Goal: Navigation & Orientation: Go to known website

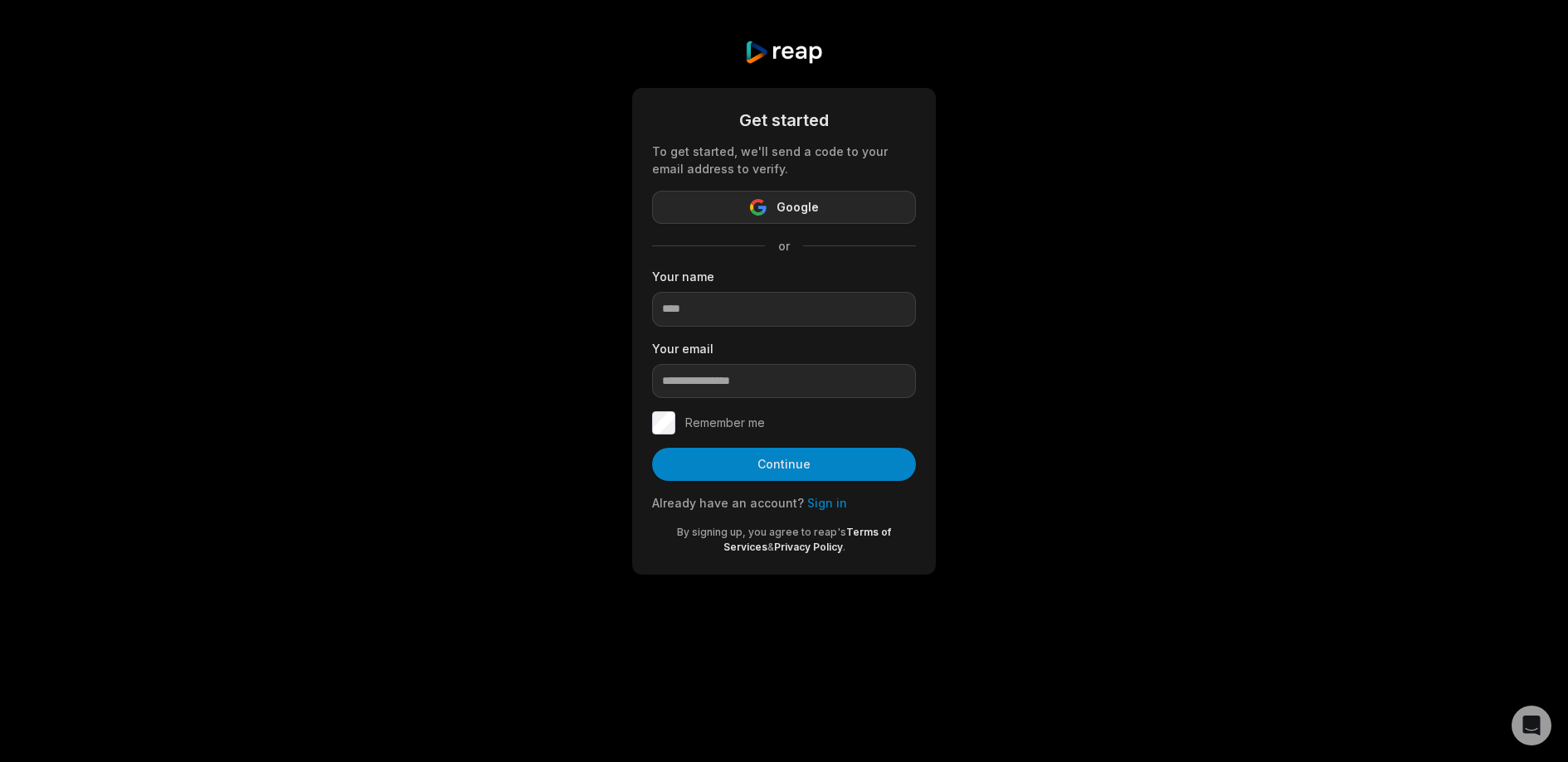
click at [805, 217] on span "Google" at bounding box center [798, 206] width 42 height 20
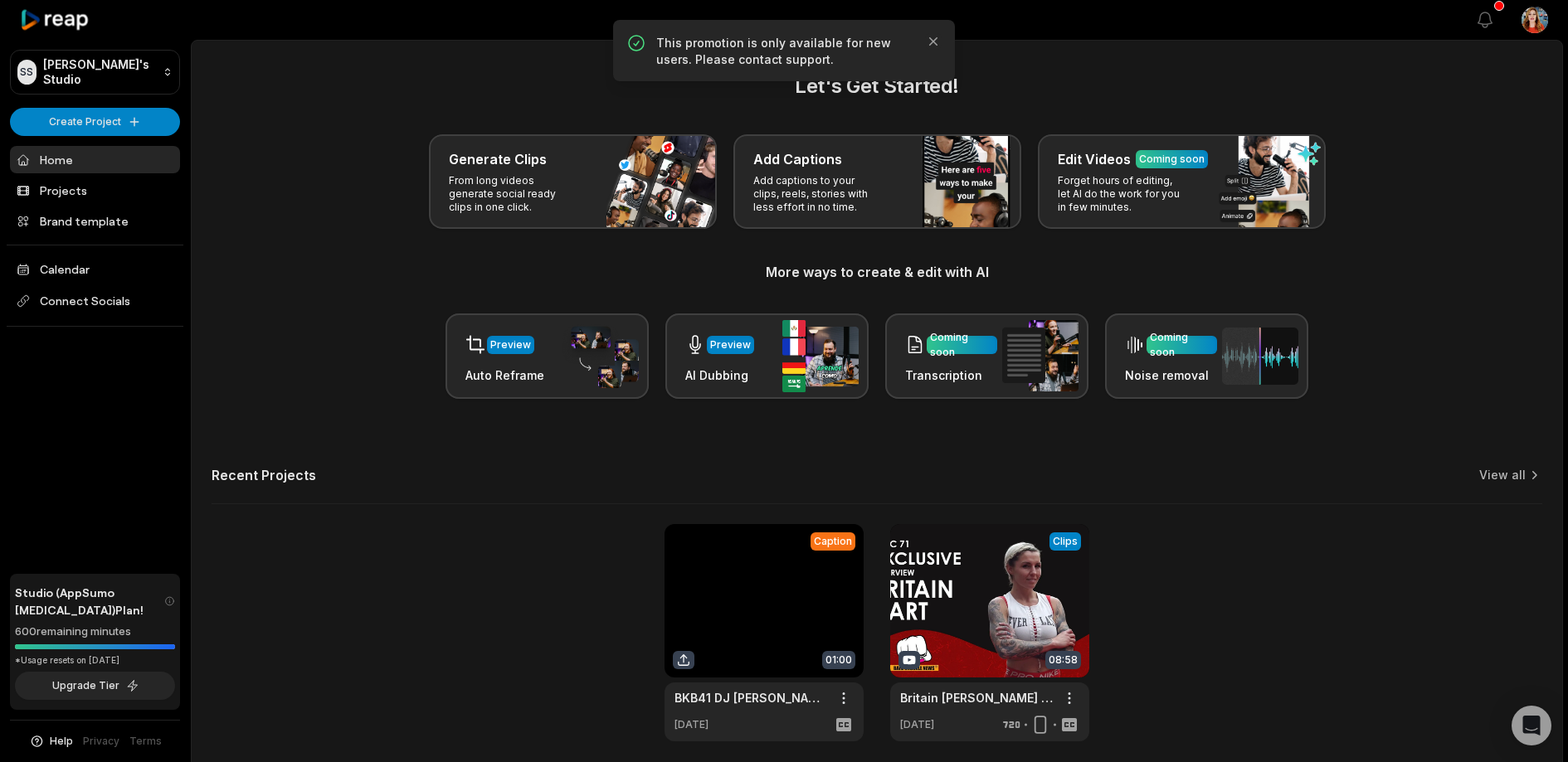
click at [110, 173] on link "Home" at bounding box center [95, 160] width 170 height 27
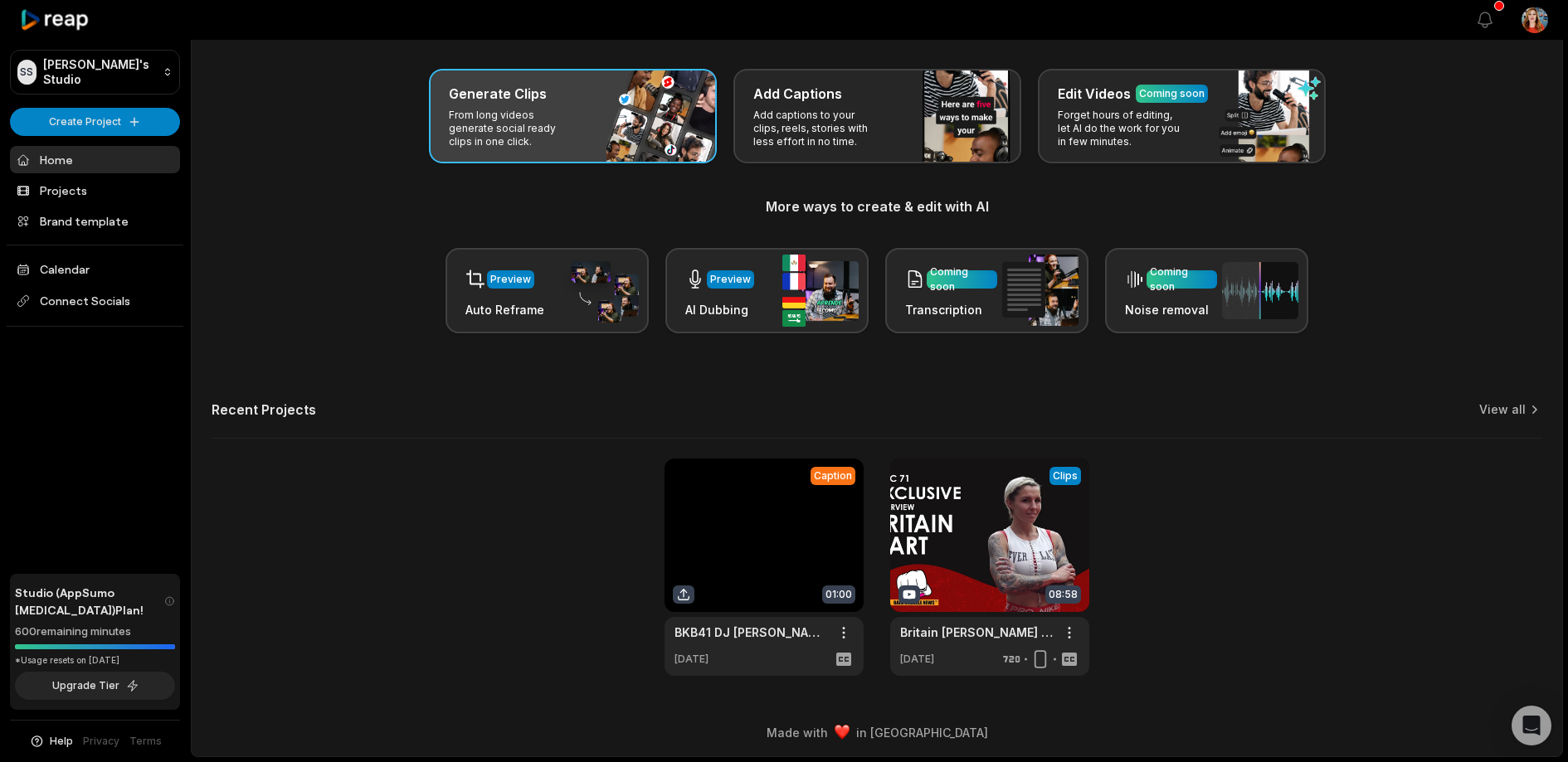
scroll to position [539, 0]
